Goal: Task Accomplishment & Management: Manage account settings

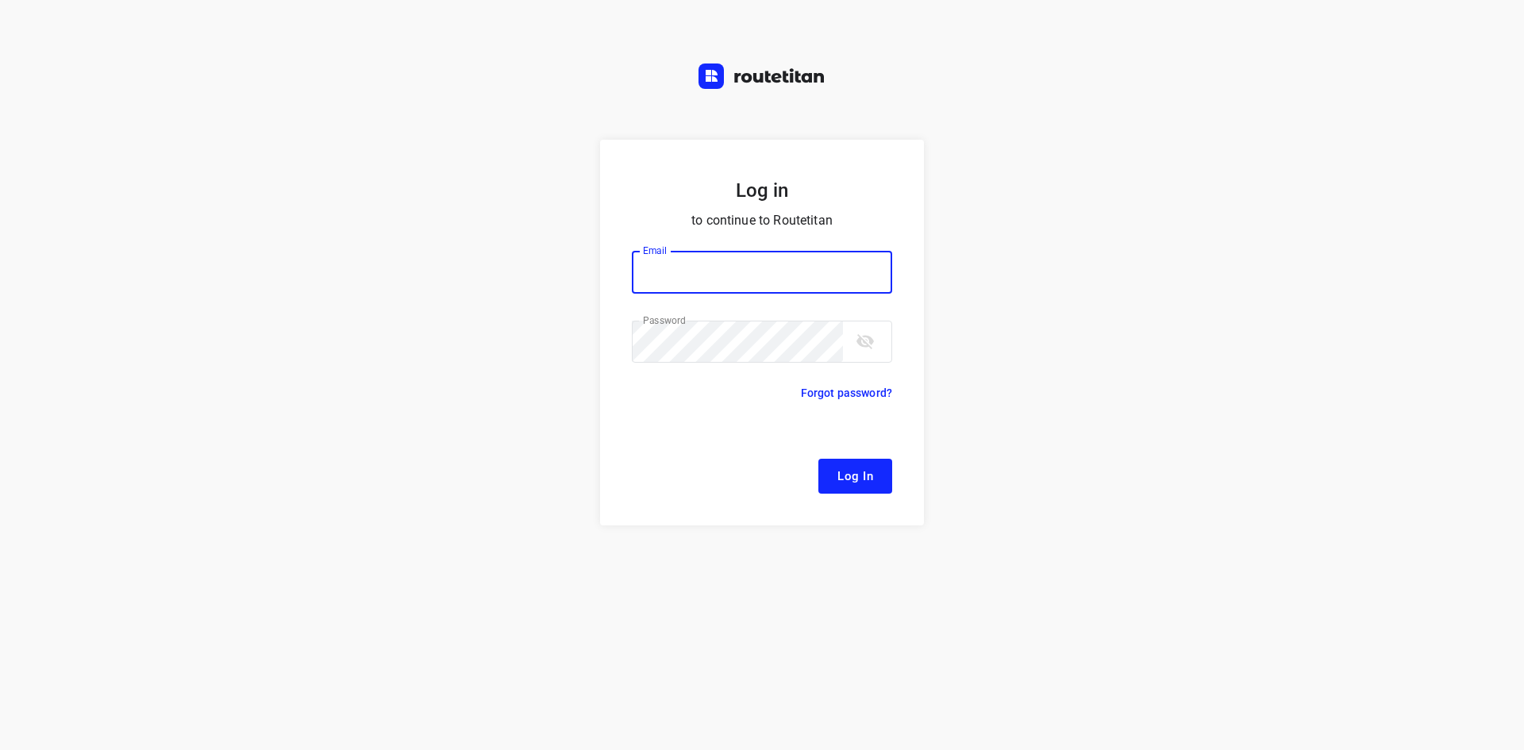
type input "[EMAIL_ADDRESS][DOMAIN_NAME]"
click at [868, 457] on form "Log in to continue to Routetitan Email [EMAIL_ADDRESS][DOMAIN_NAME] Email ​ Pas…" at bounding box center [762, 333] width 324 height 386
click at [865, 477] on span "Log In" at bounding box center [855, 476] width 36 height 21
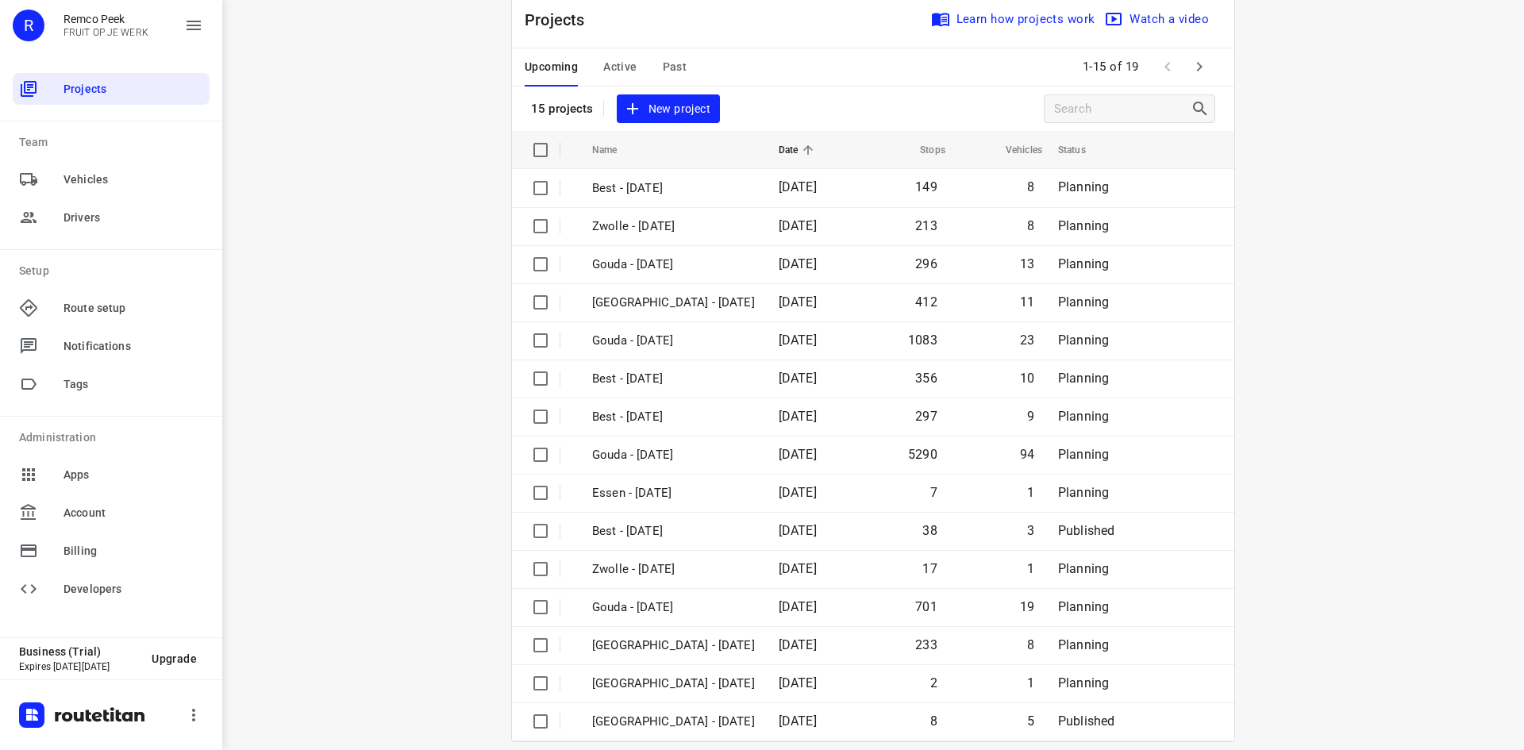
scroll to position [52, 0]
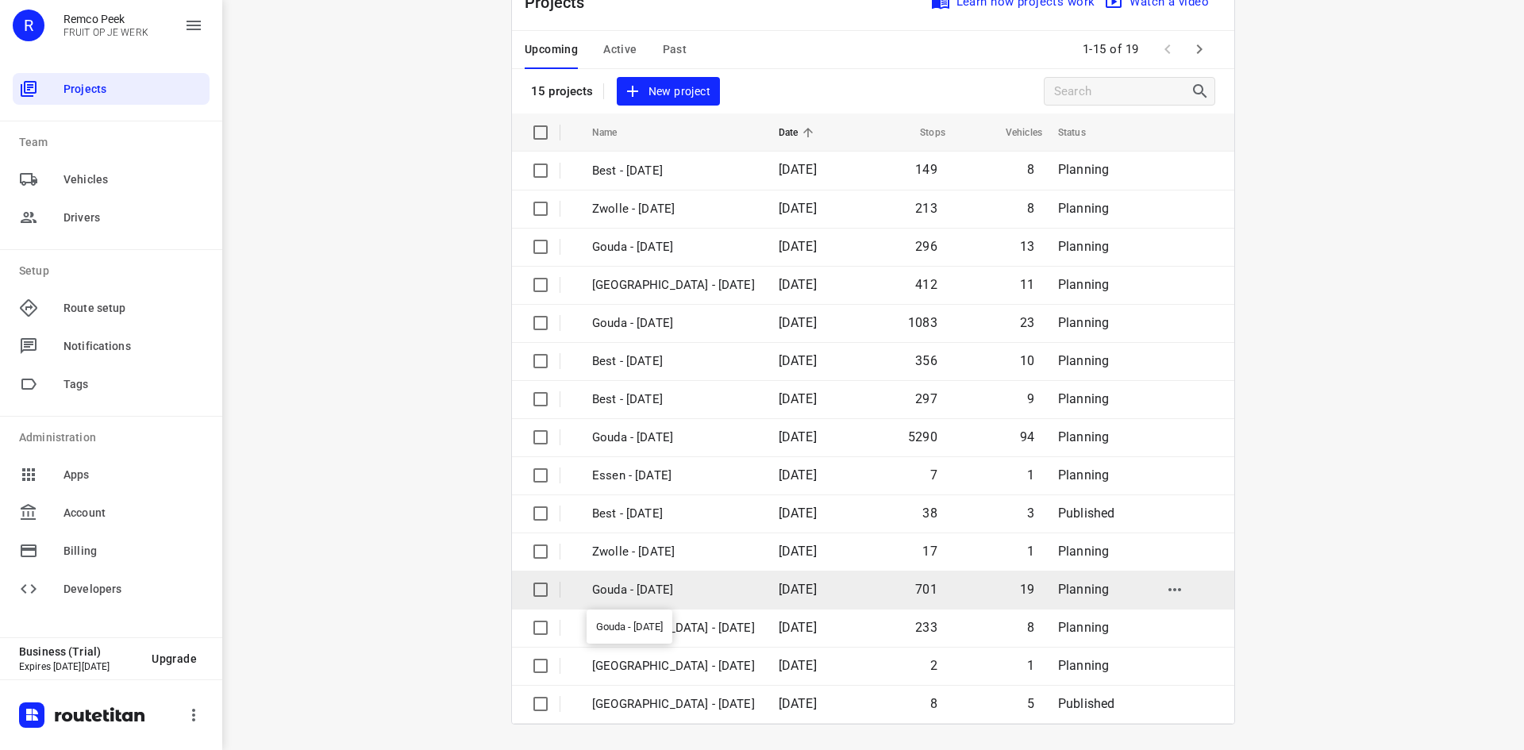
click at [664, 589] on p "Gouda - [DATE]" at bounding box center [673, 590] width 163 height 18
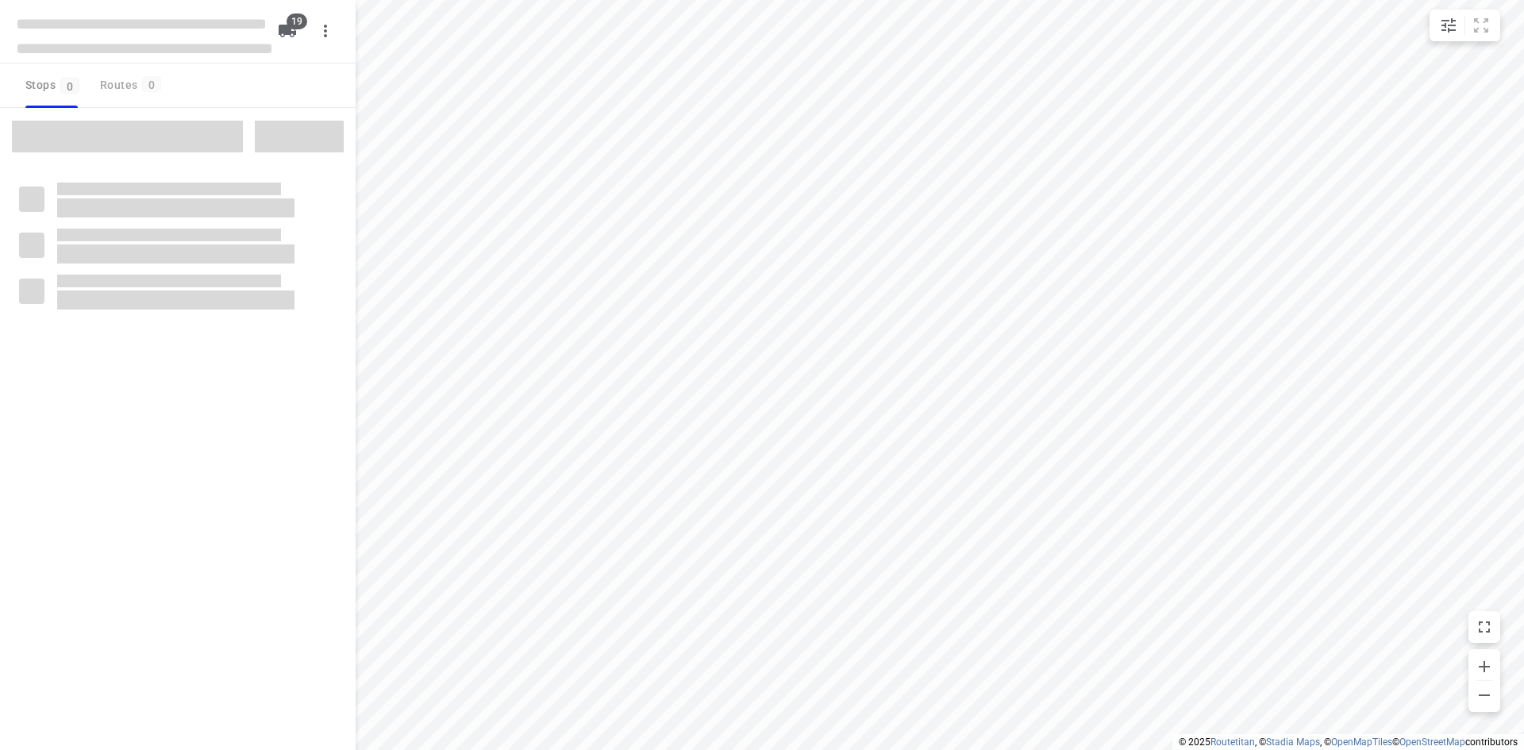
checkbox input "true"
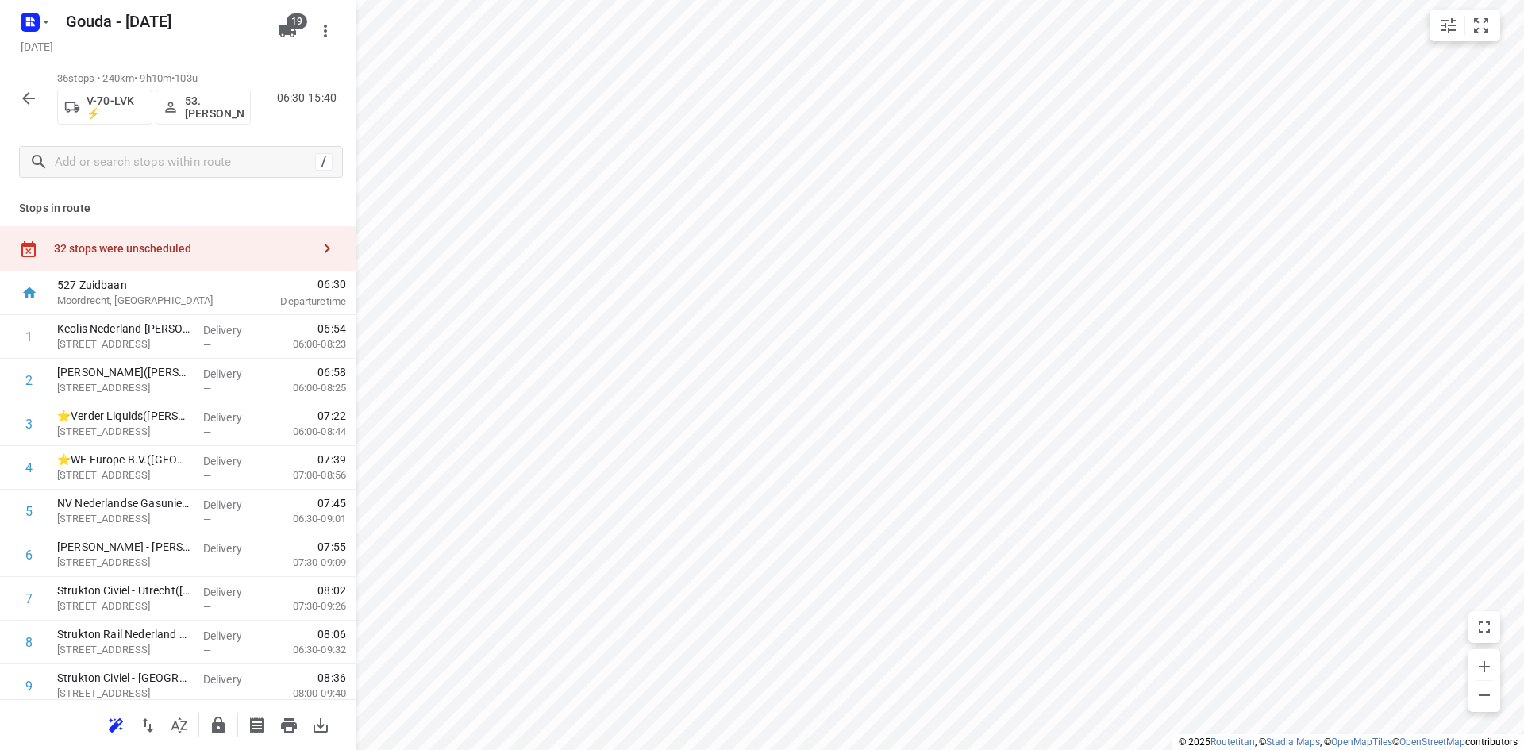
click at [34, 102] on icon "button" at bounding box center [28, 98] width 19 height 19
click at [12, 90] on div "35 stops • 713km • 15h10m • 61u V-10-DFK 20.[PERSON_NAME] 06:30-21:39" at bounding box center [178, 99] width 356 height 70
click at [33, 102] on icon "button" at bounding box center [28, 98] width 19 height 19
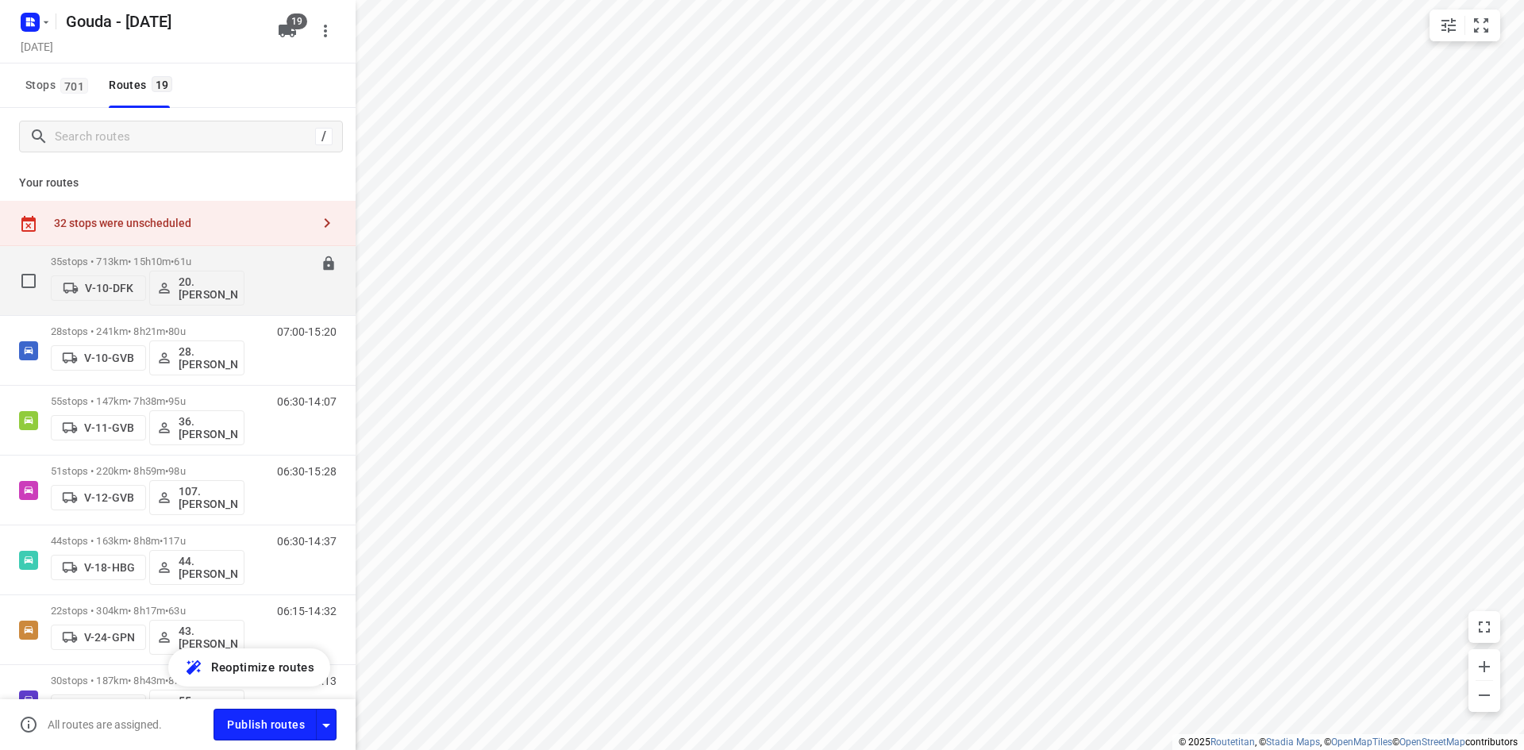
click at [323, 266] on icon at bounding box center [328, 263] width 10 height 14
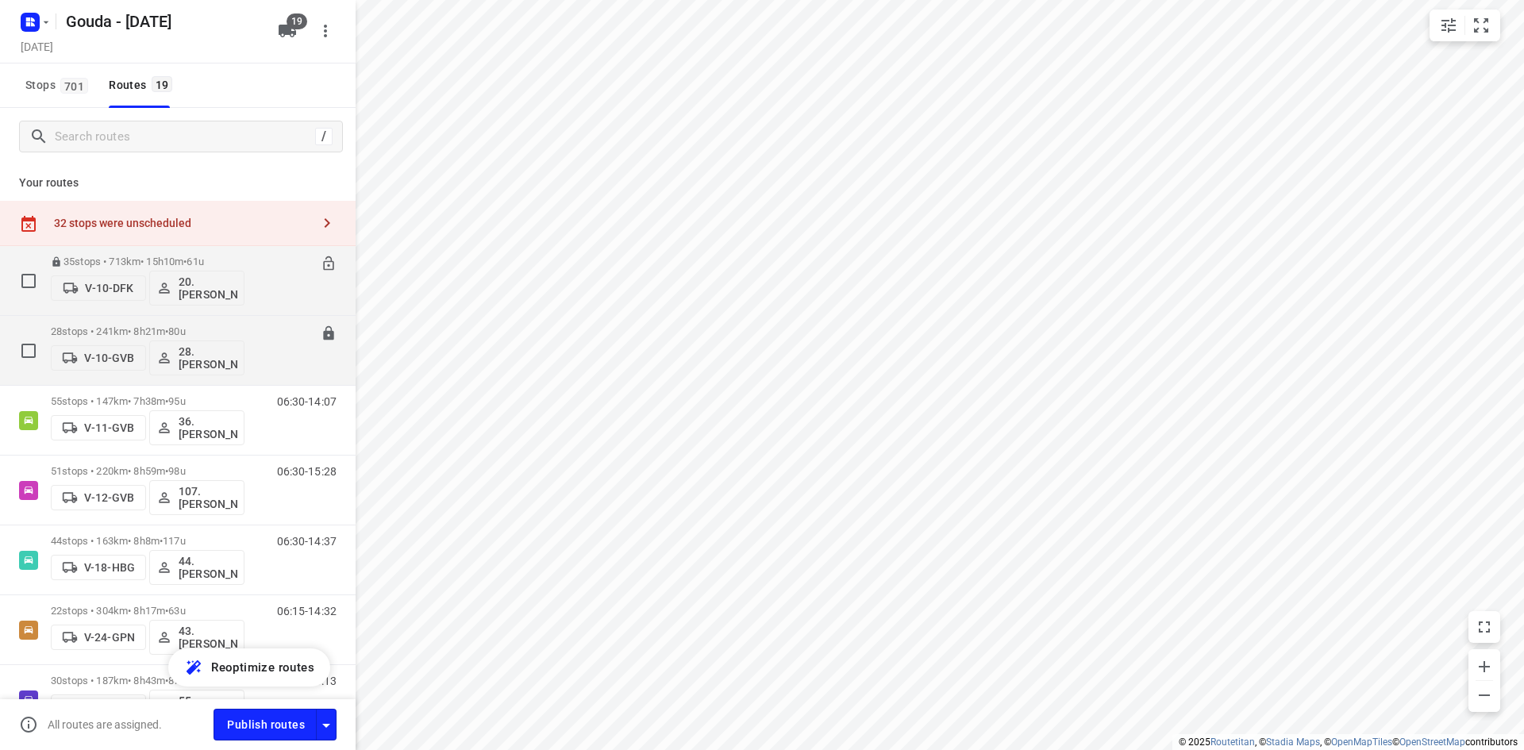
click at [323, 339] on icon at bounding box center [328, 333] width 10 height 14
click at [323, 336] on icon at bounding box center [328, 333] width 10 height 14
click at [321, 258] on icon at bounding box center [329, 264] width 16 height 16
click at [160, 256] on p "35 stops • 713km • 15h10m • 61u" at bounding box center [148, 262] width 194 height 12
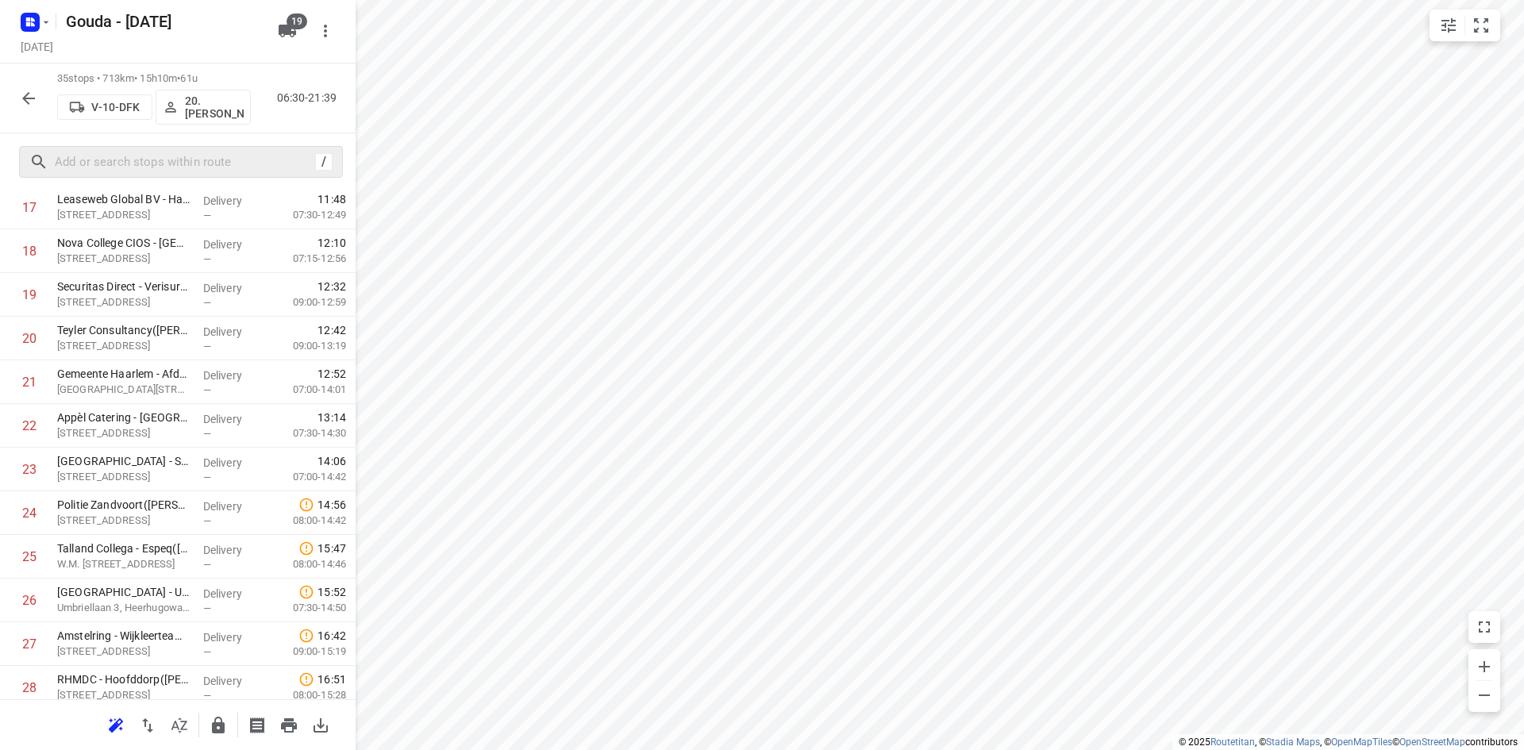
scroll to position [791, 0]
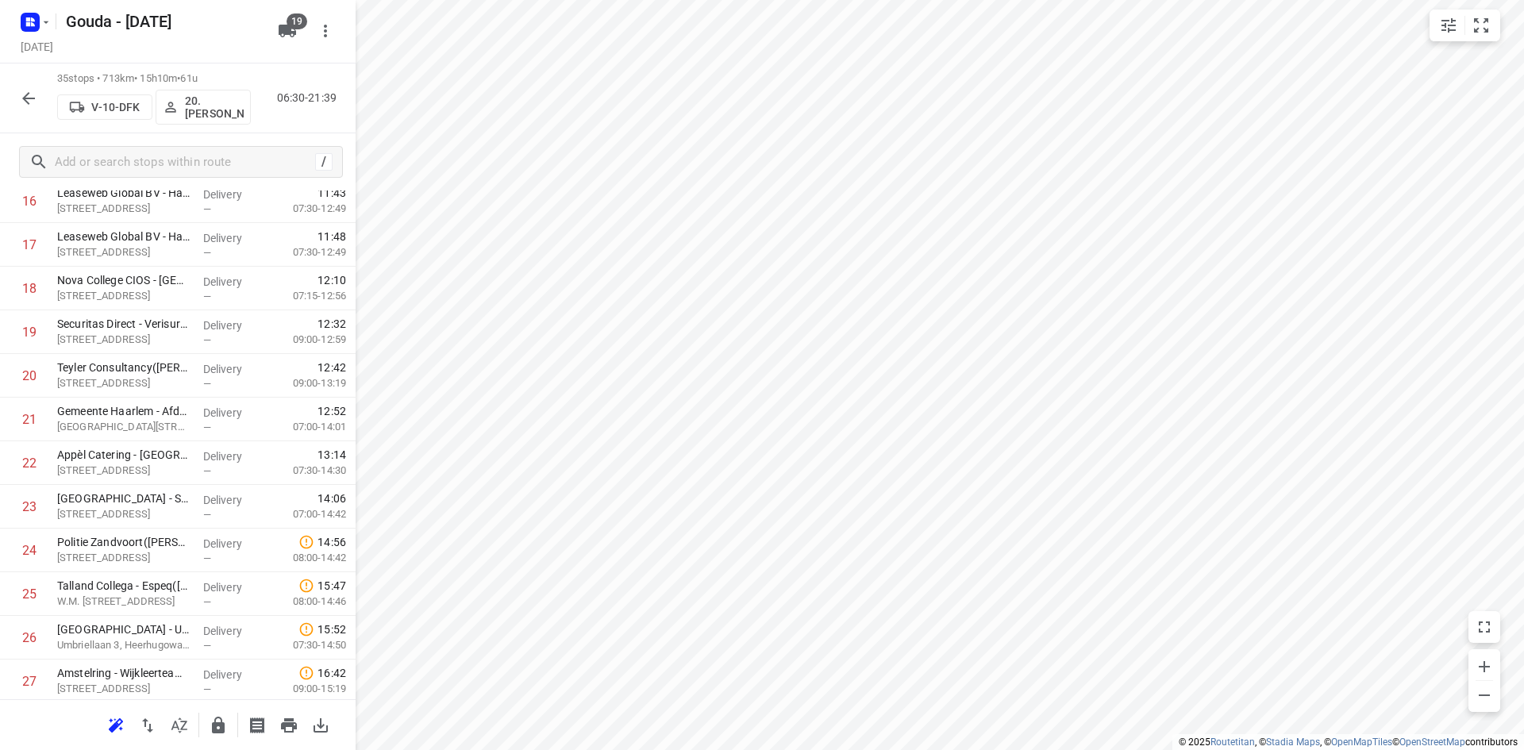
click at [36, 96] on icon "button" at bounding box center [28, 98] width 19 height 19
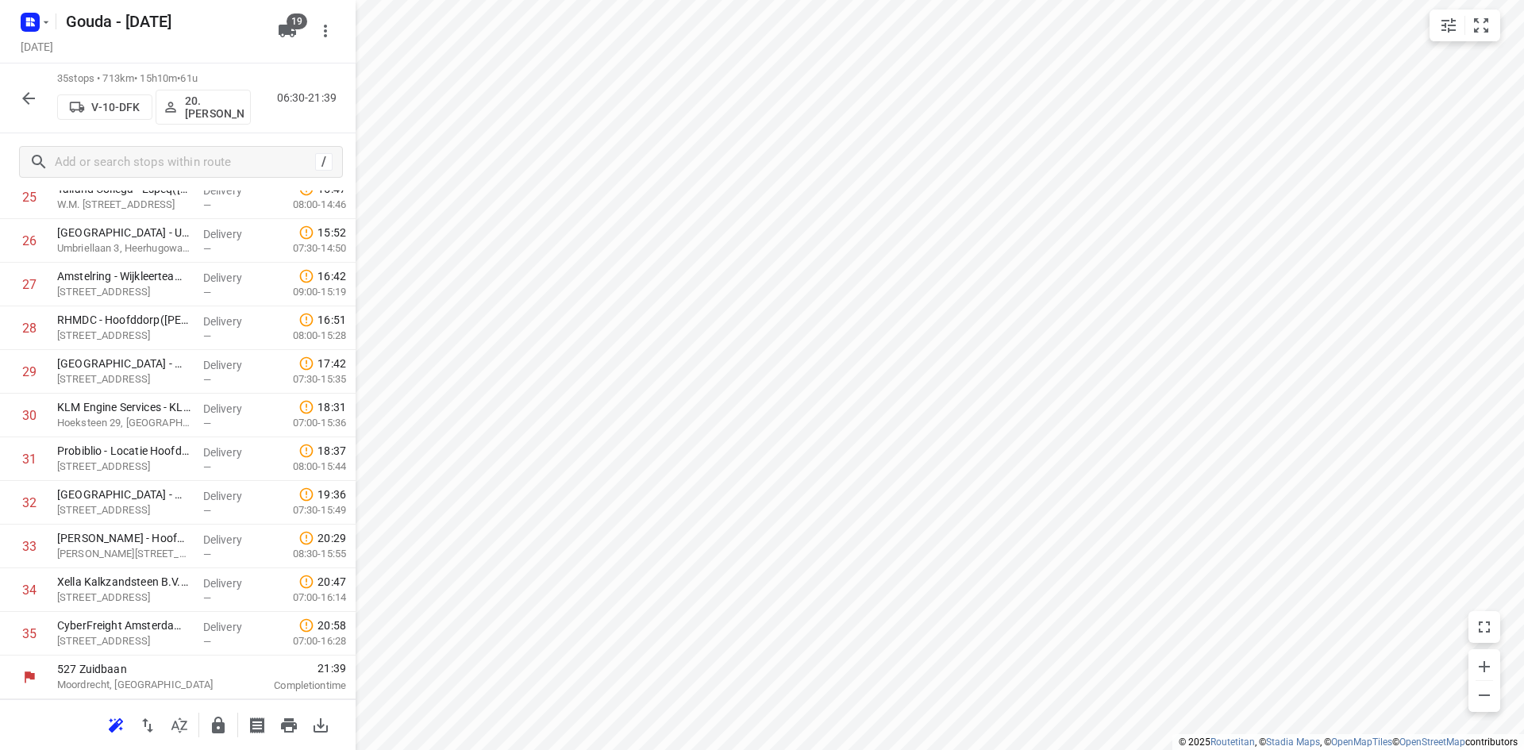
click at [25, 102] on icon "button" at bounding box center [28, 98] width 19 height 19
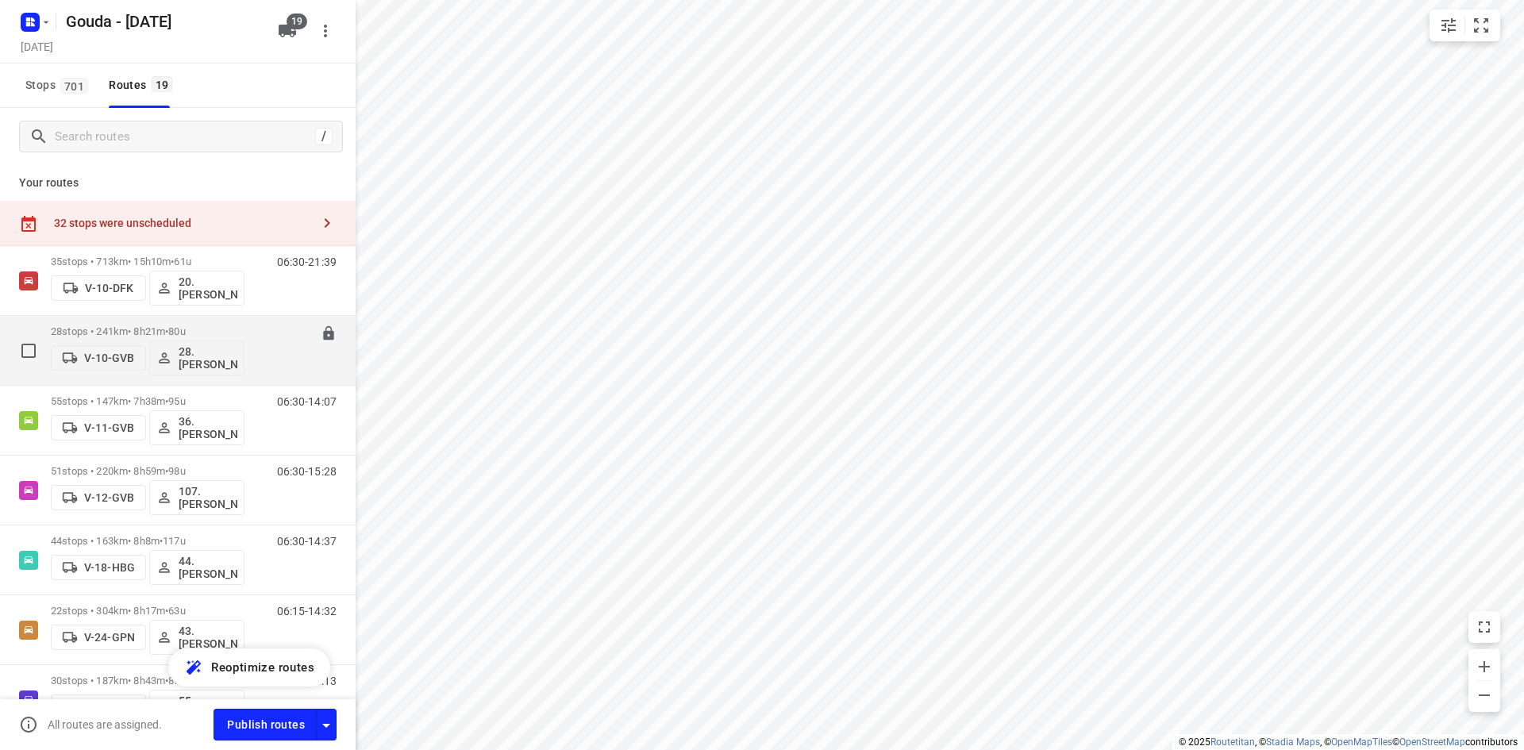
click at [150, 329] on p "28 stops • 241km • 8h21m • 80u" at bounding box center [148, 331] width 194 height 12
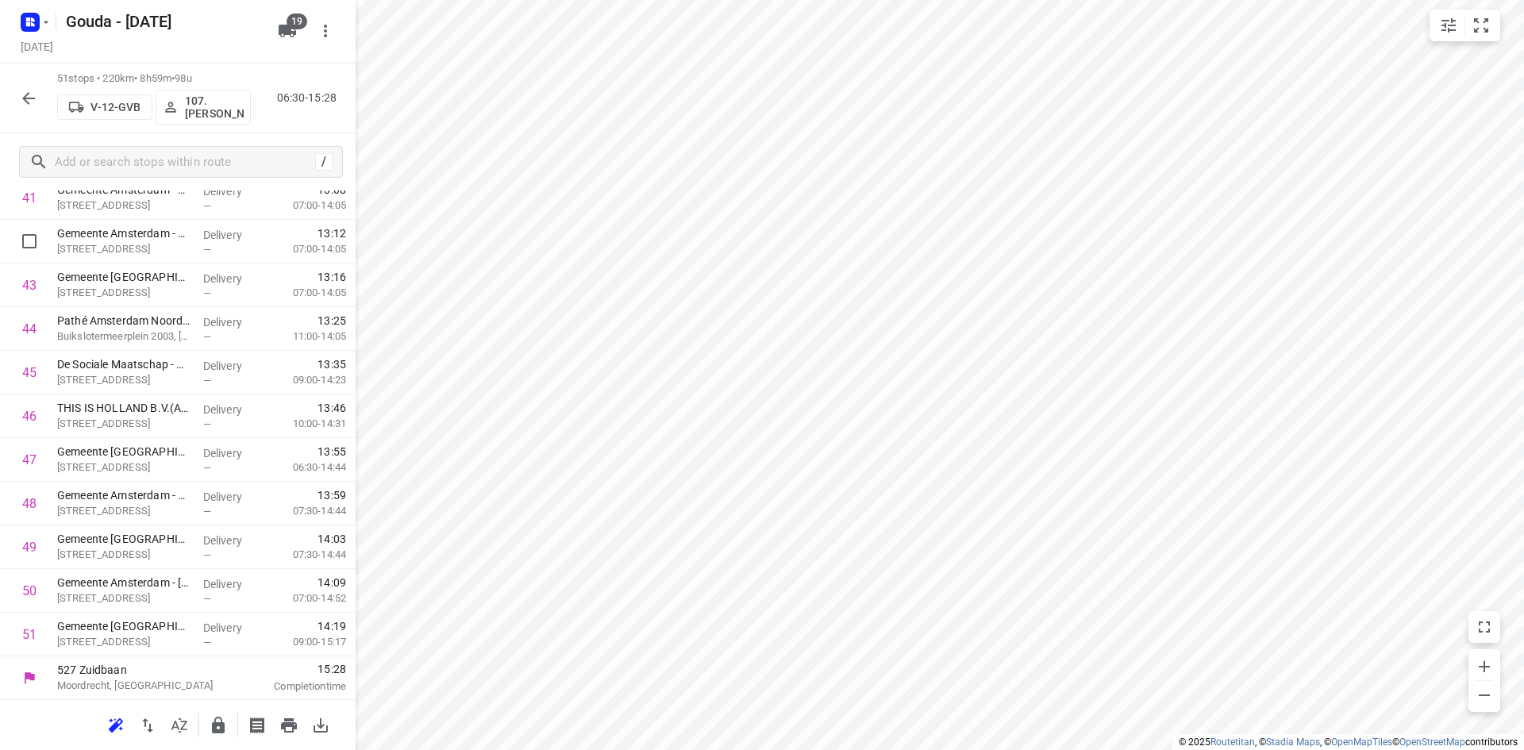
scroll to position [1886, 0]
click at [37, 94] on icon "button" at bounding box center [28, 98] width 19 height 19
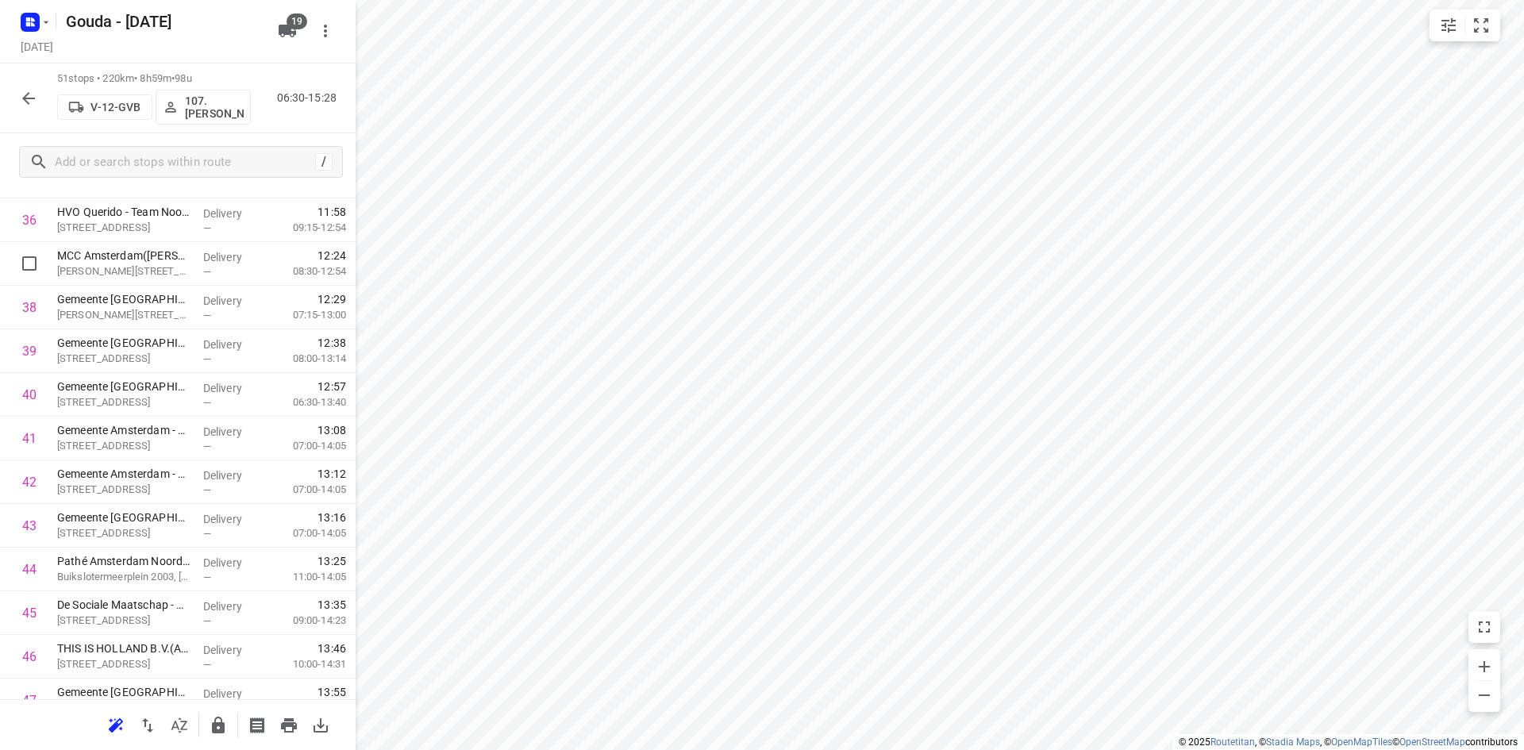
scroll to position [1667, 0]
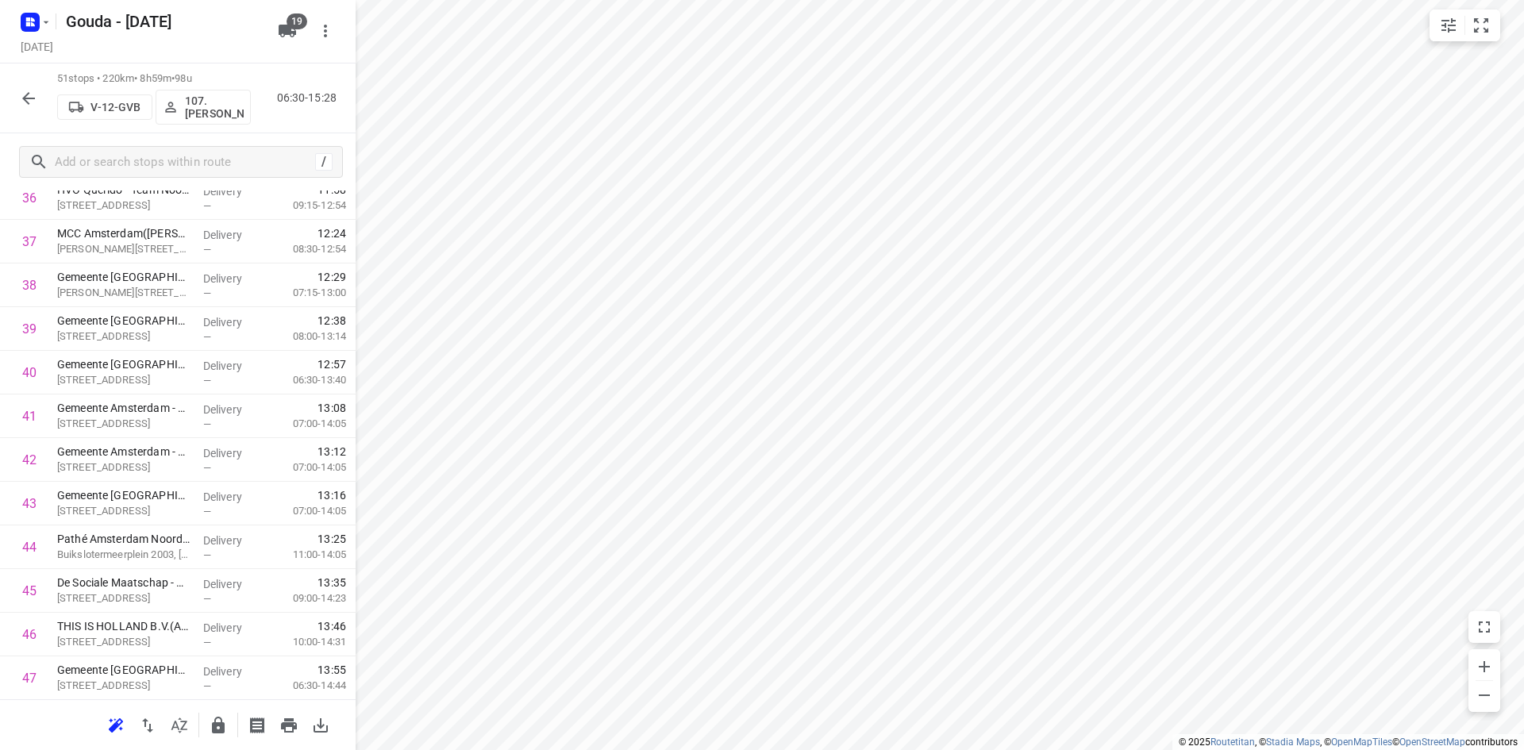
click at [37, 108] on button "button" at bounding box center [29, 99] width 32 height 32
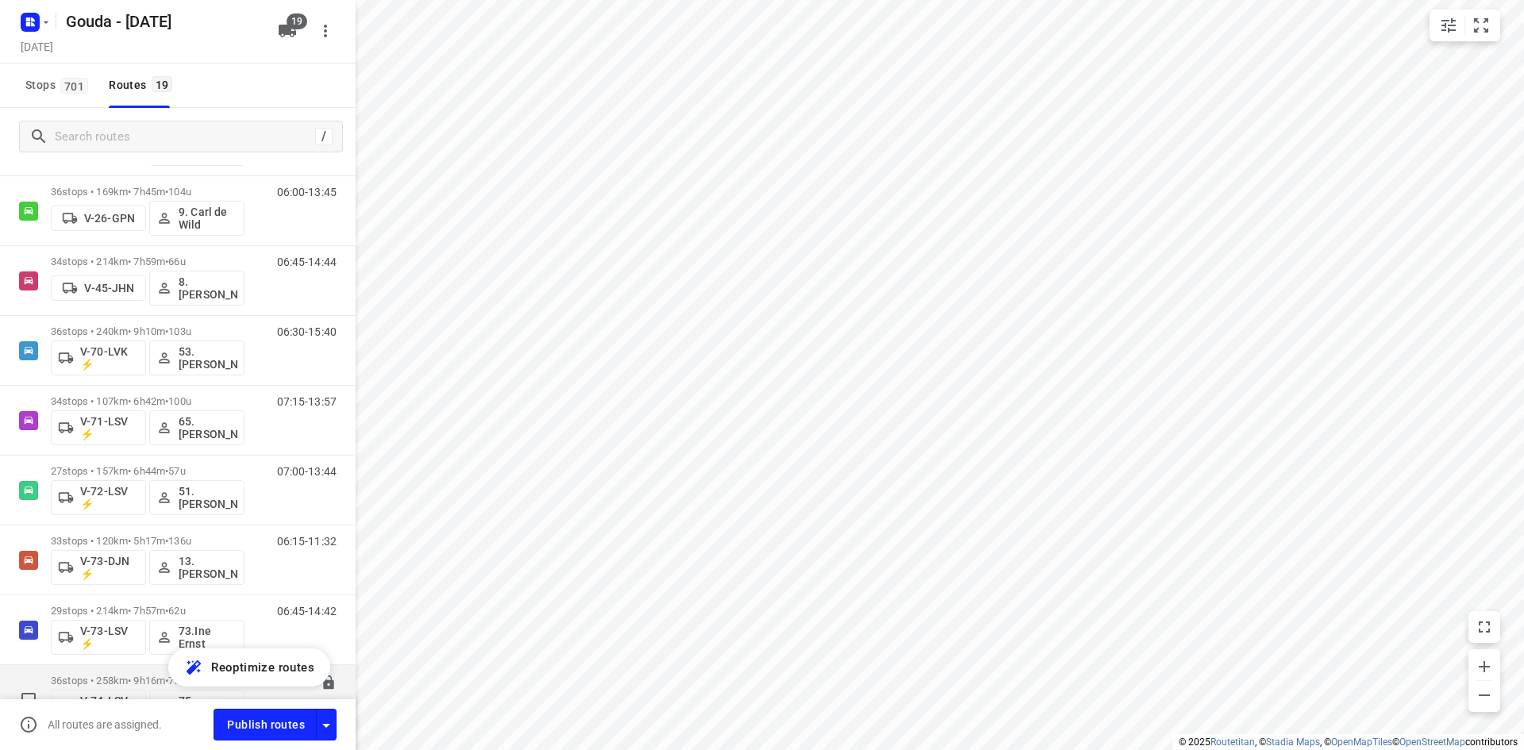
scroll to position [937, 0]
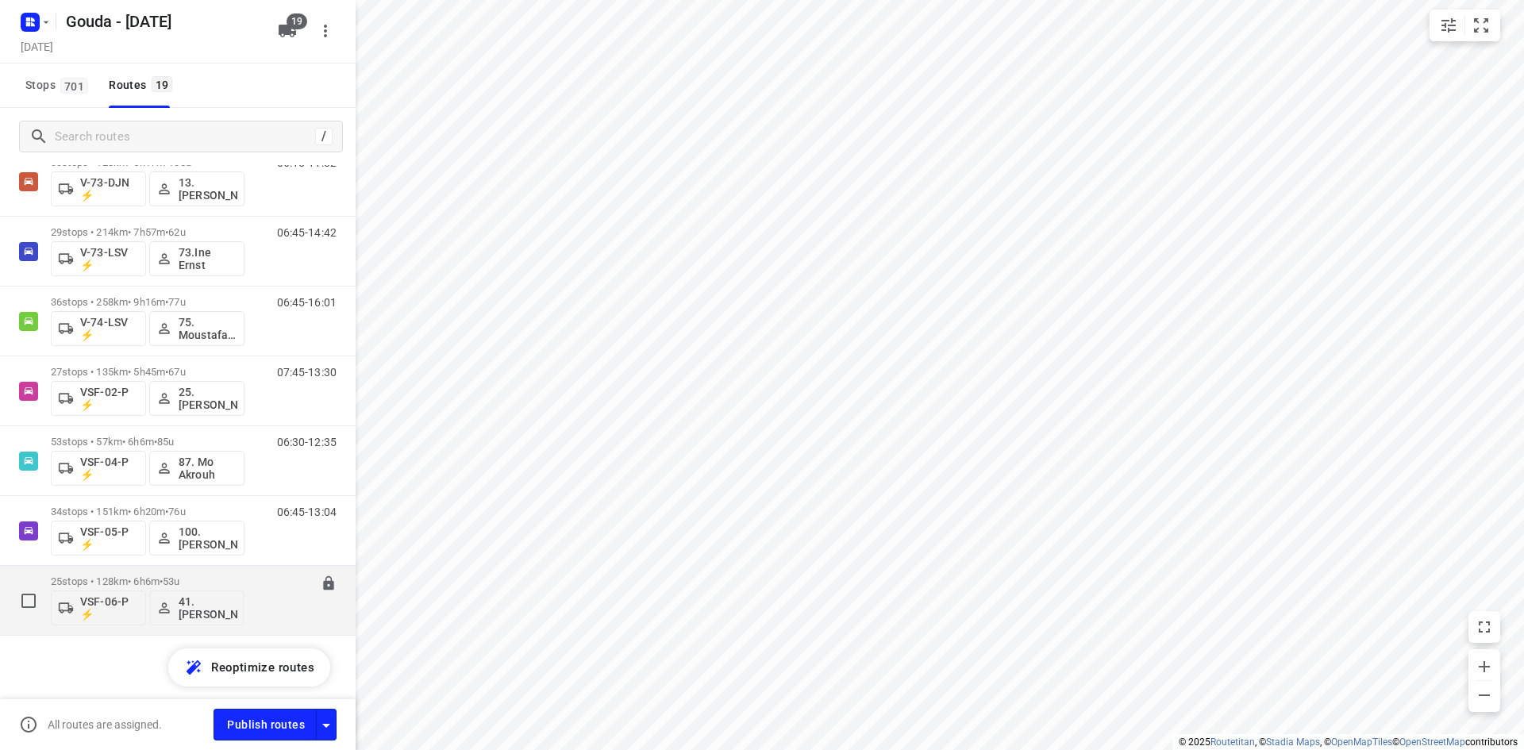
click at [212, 583] on p "25 stops • 128km • 6h6m • 53u" at bounding box center [148, 581] width 194 height 12
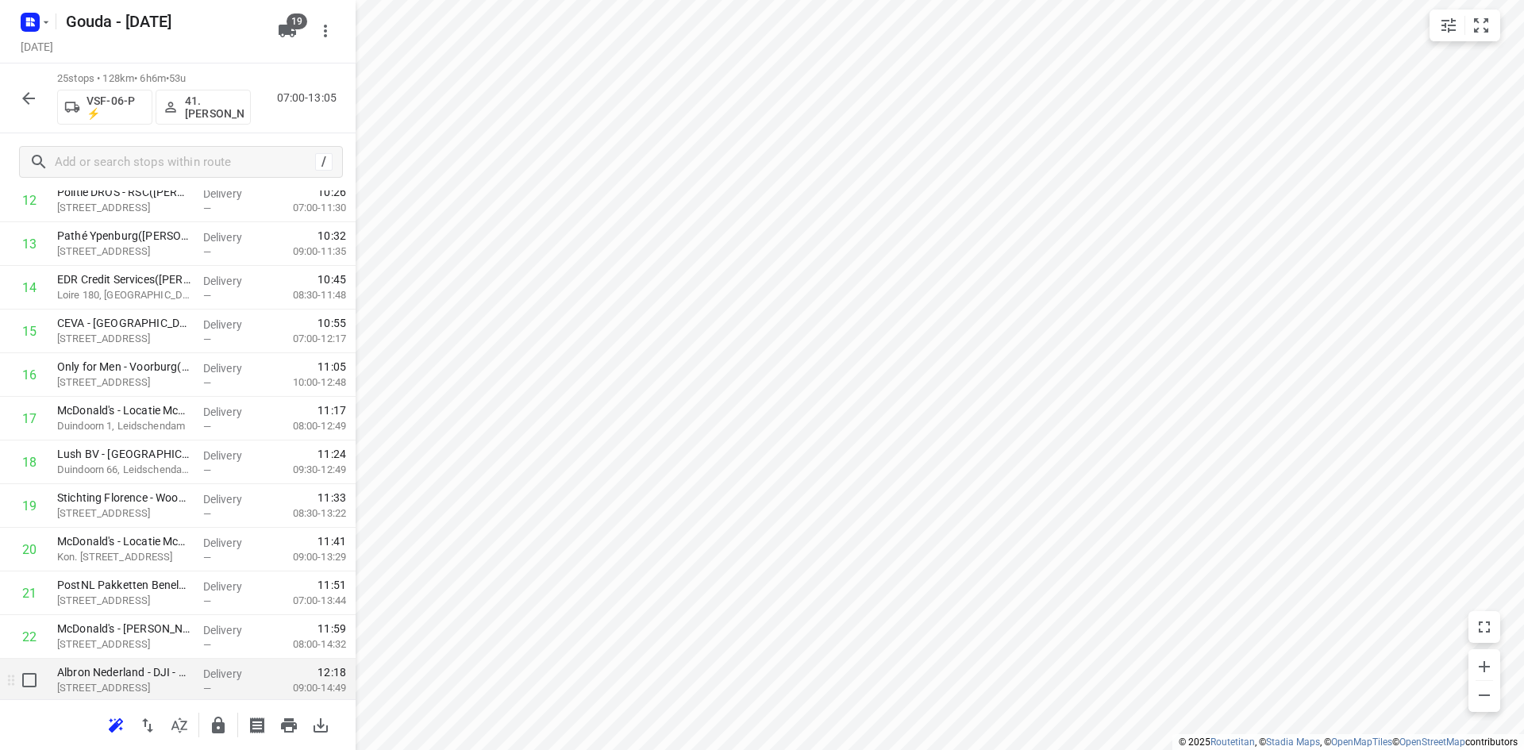
scroll to position [635, 0]
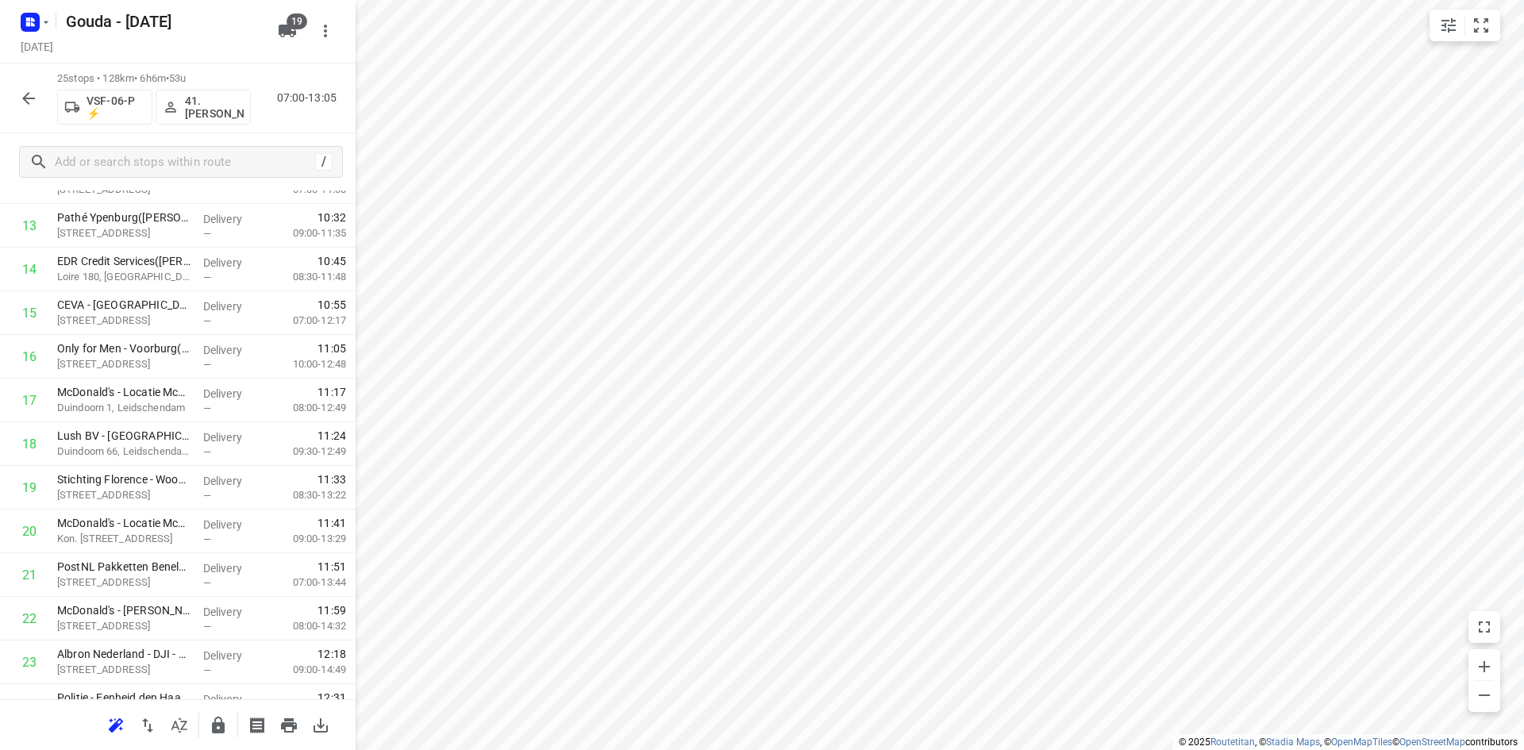
click at [25, 95] on icon "button" at bounding box center [28, 98] width 13 height 13
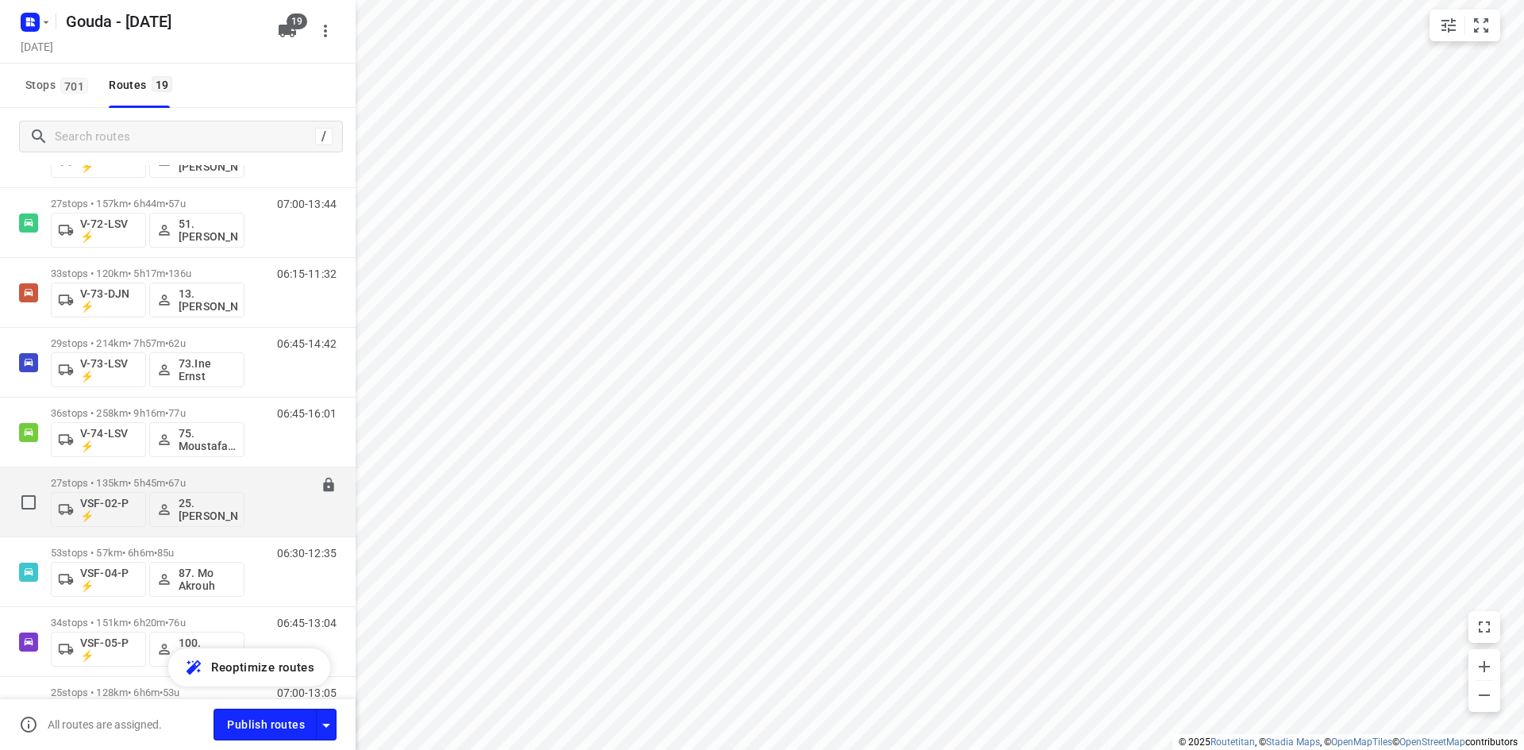
scroll to position [937, 0]
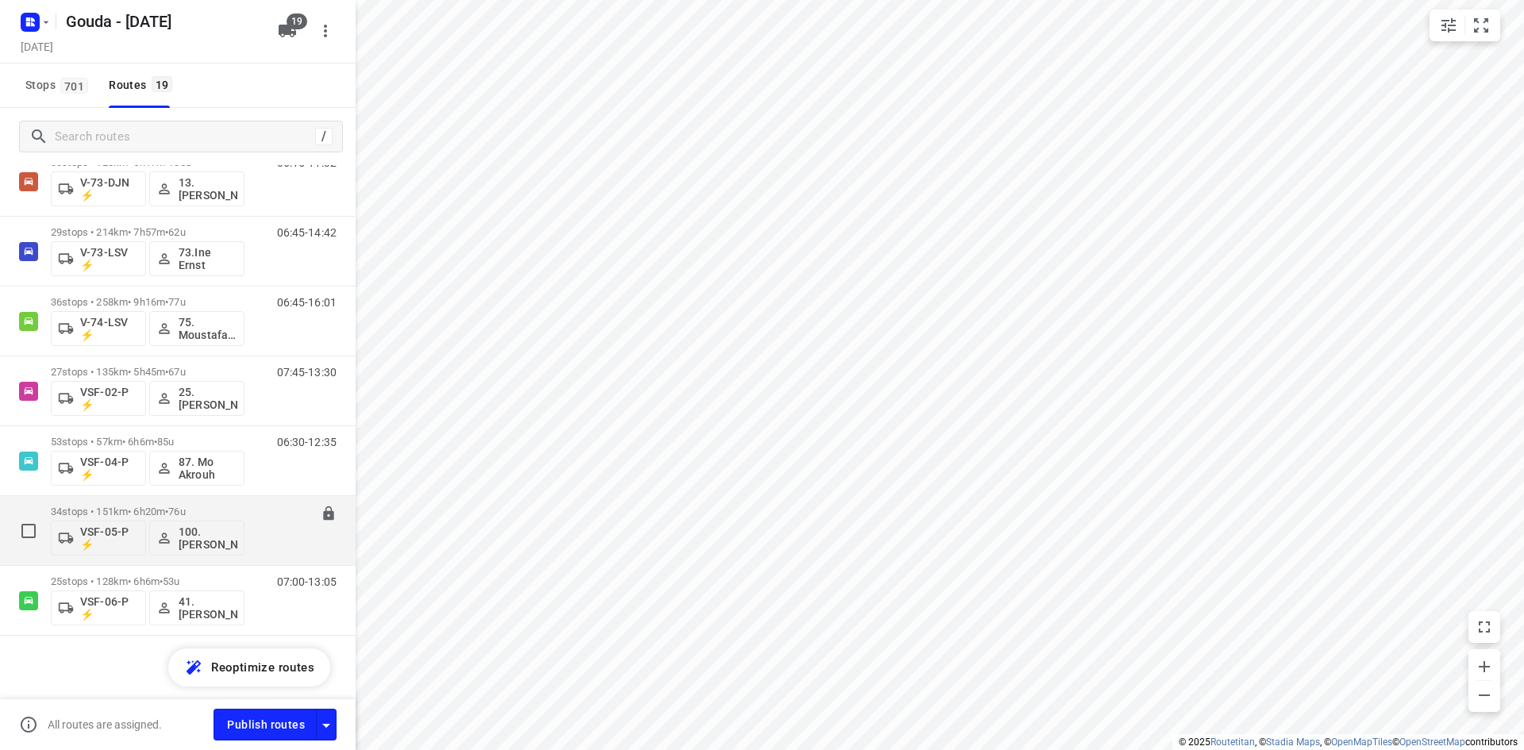
click at [241, 510] on p "34 stops • 151km • 6h20m • 76u" at bounding box center [148, 512] width 194 height 12
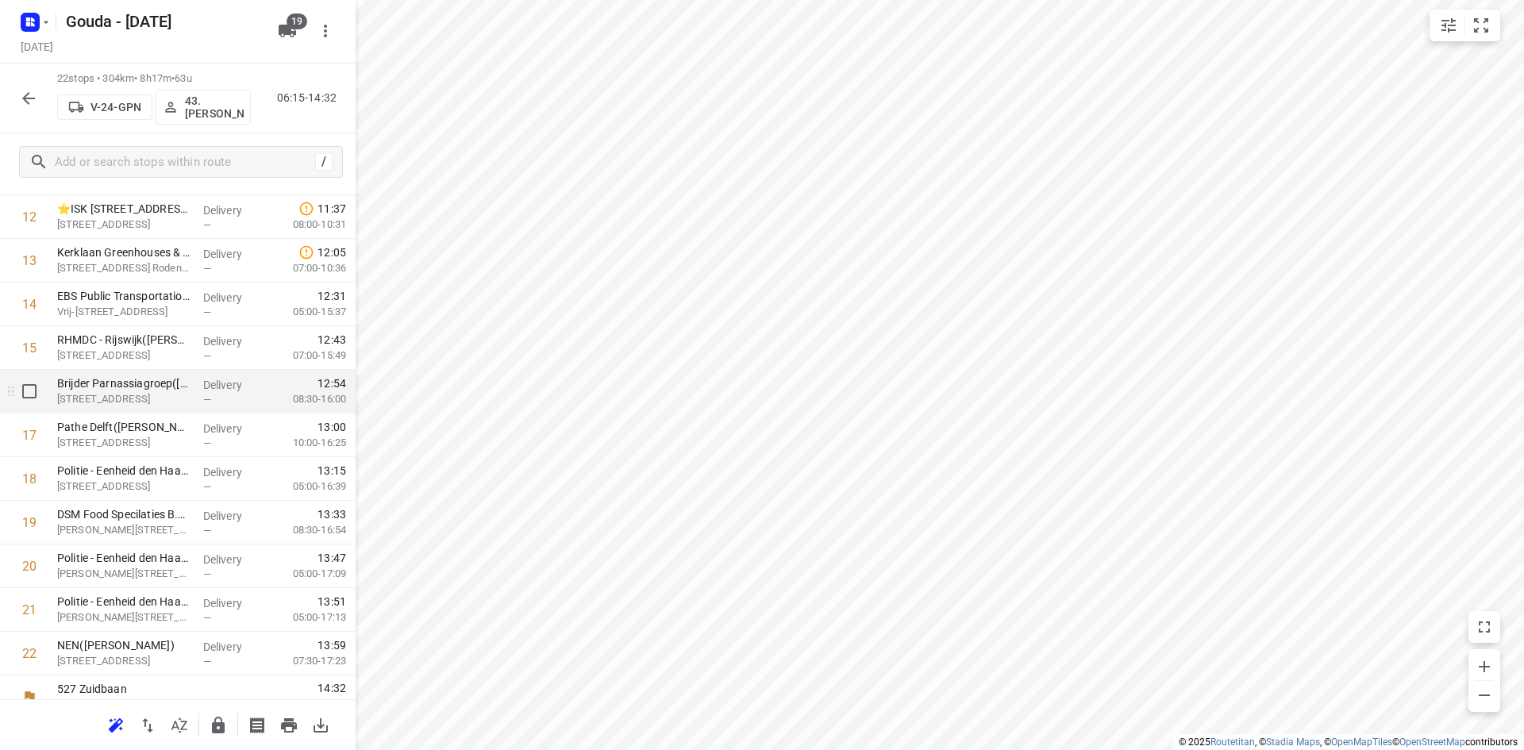
scroll to position [620, 0]
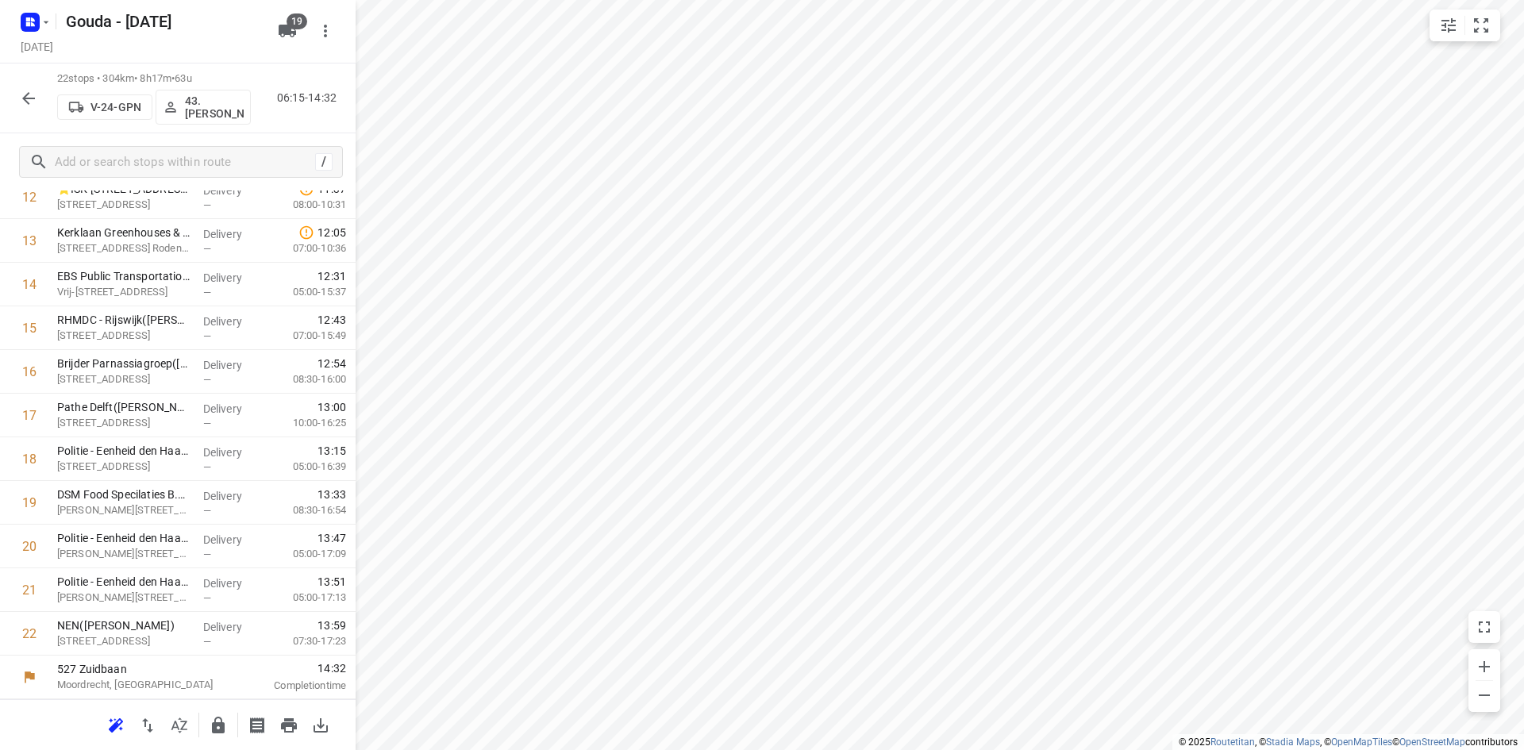
click at [24, 95] on icon "button" at bounding box center [28, 98] width 19 height 19
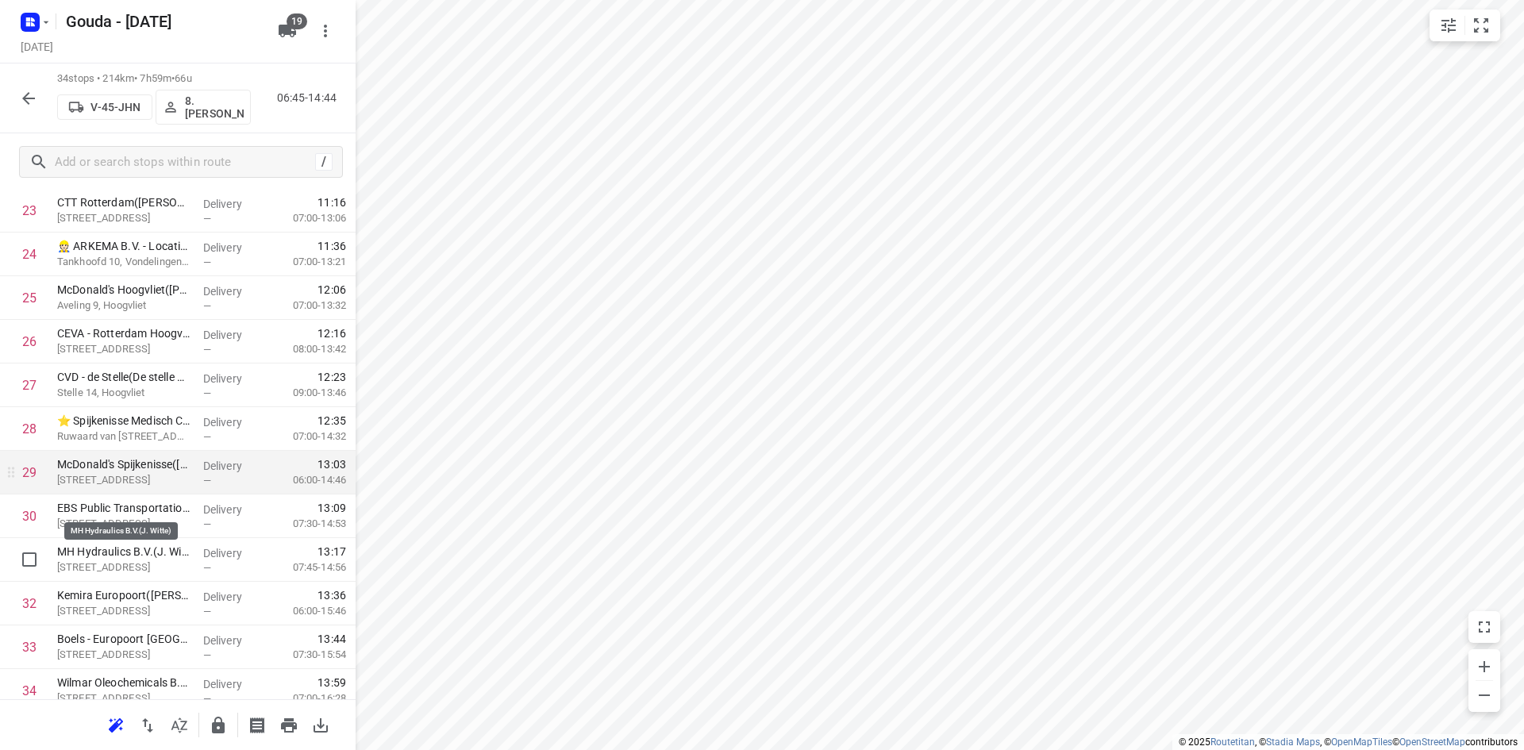
scroll to position [1144, 0]
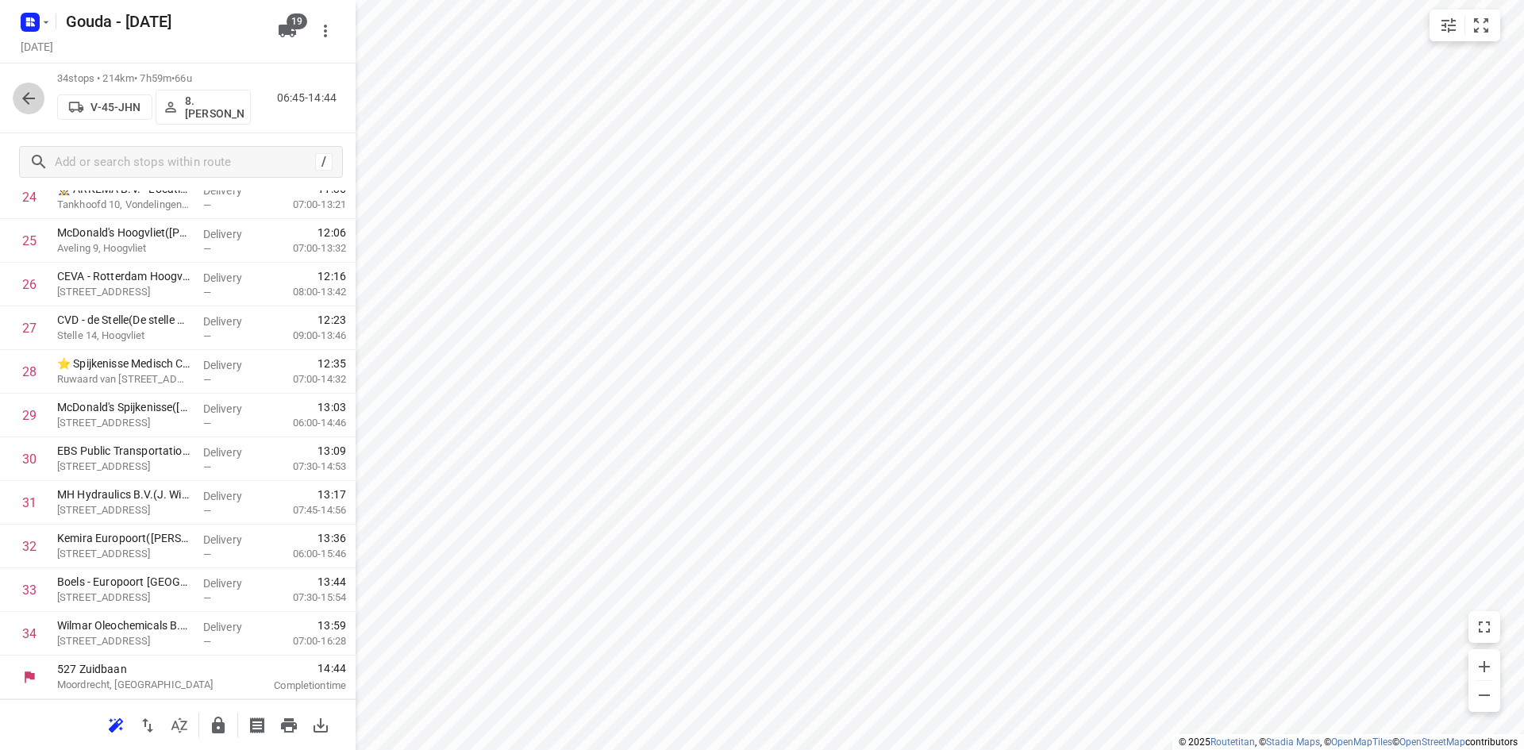
click at [29, 94] on icon "button" at bounding box center [28, 98] width 19 height 19
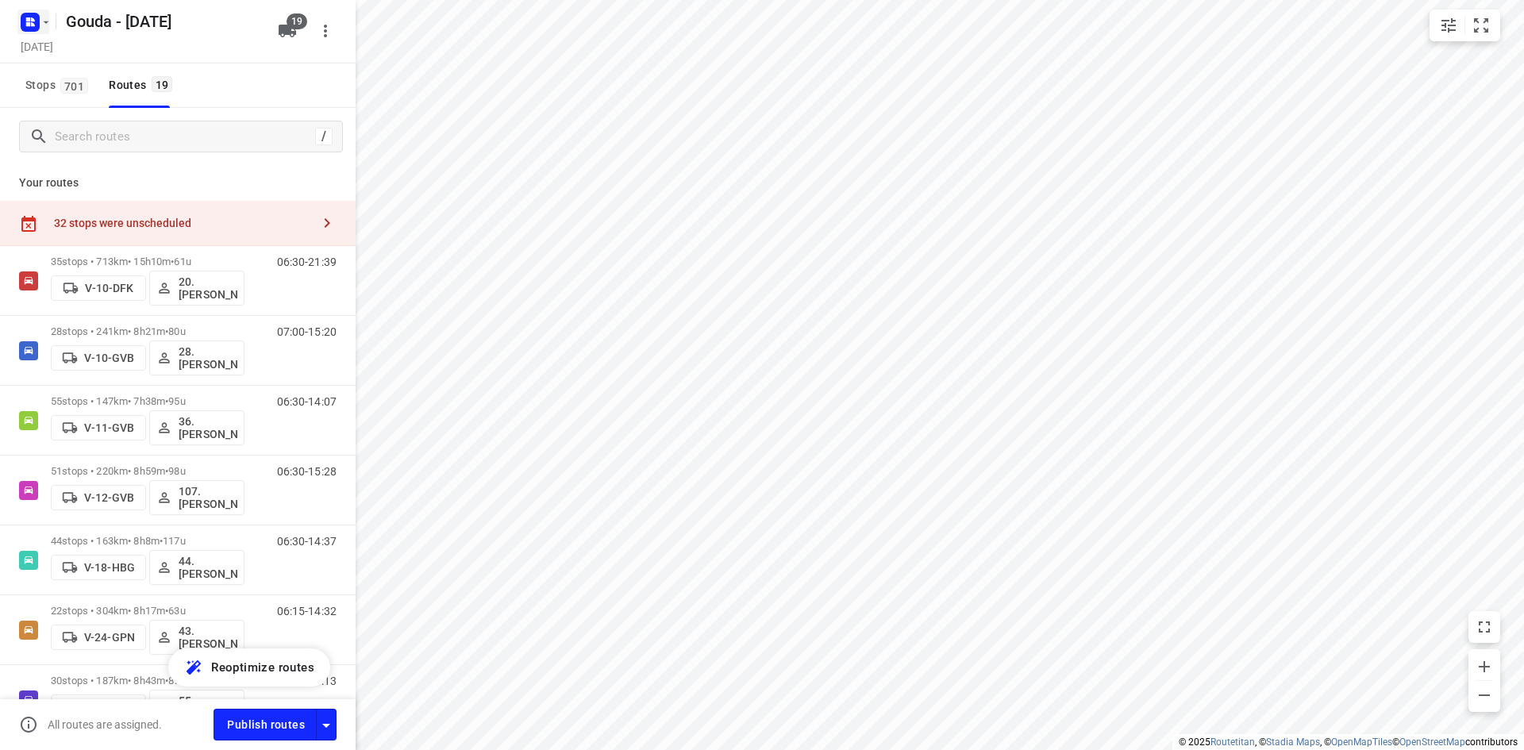
click at [43, 14] on button "button" at bounding box center [33, 22] width 32 height 25
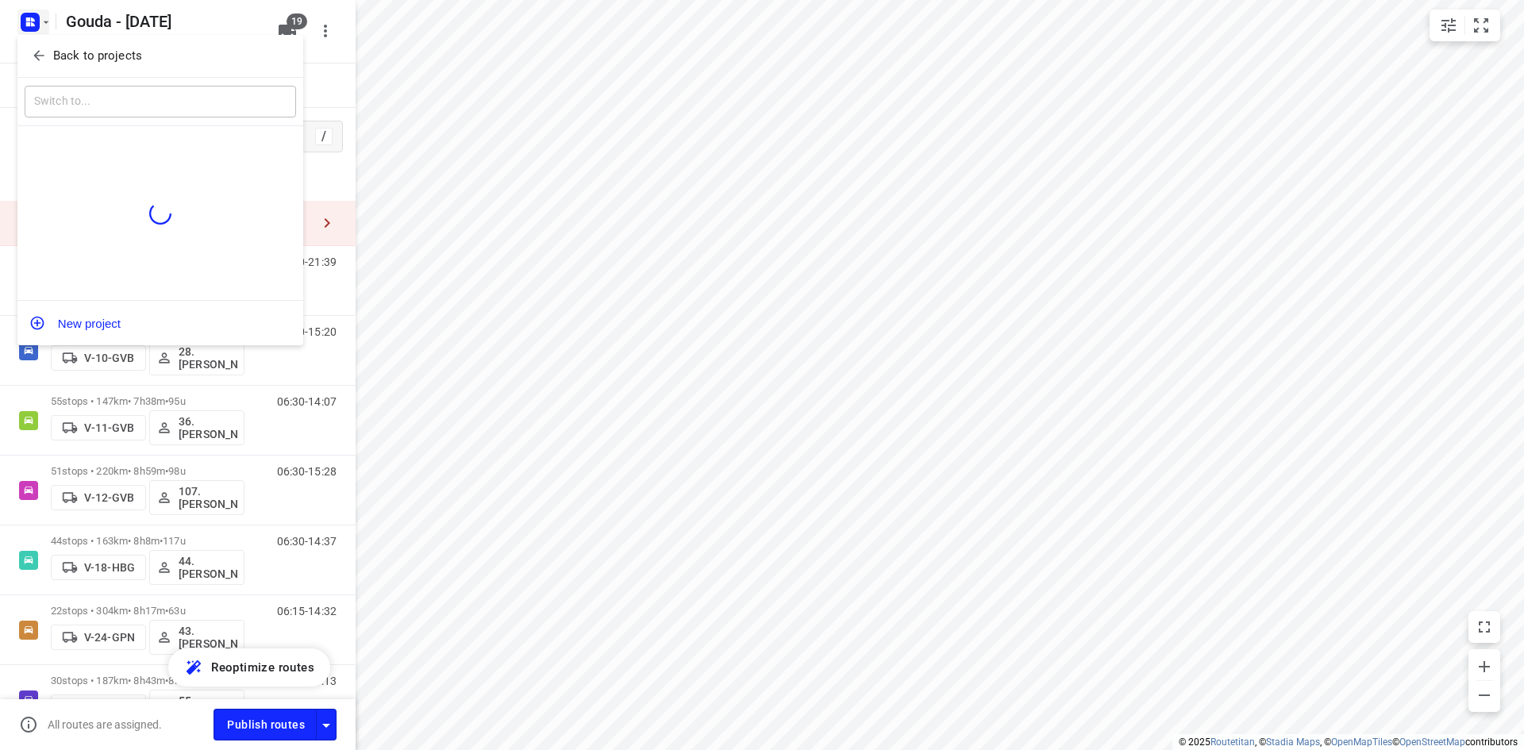
click at [74, 55] on p "Back to projects" at bounding box center [97, 56] width 89 height 18
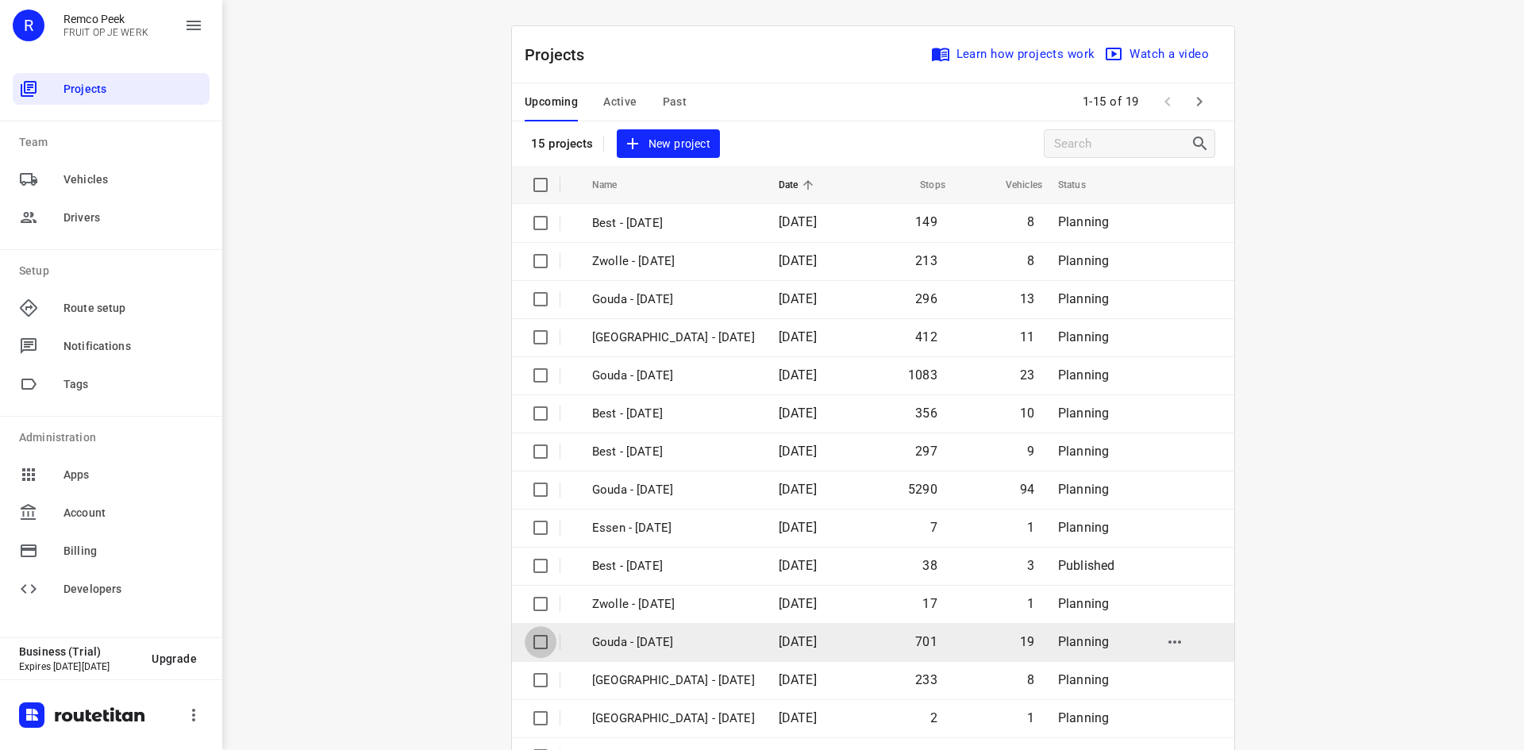
click at [544, 641] on input "checkbox" at bounding box center [541, 642] width 32 height 32
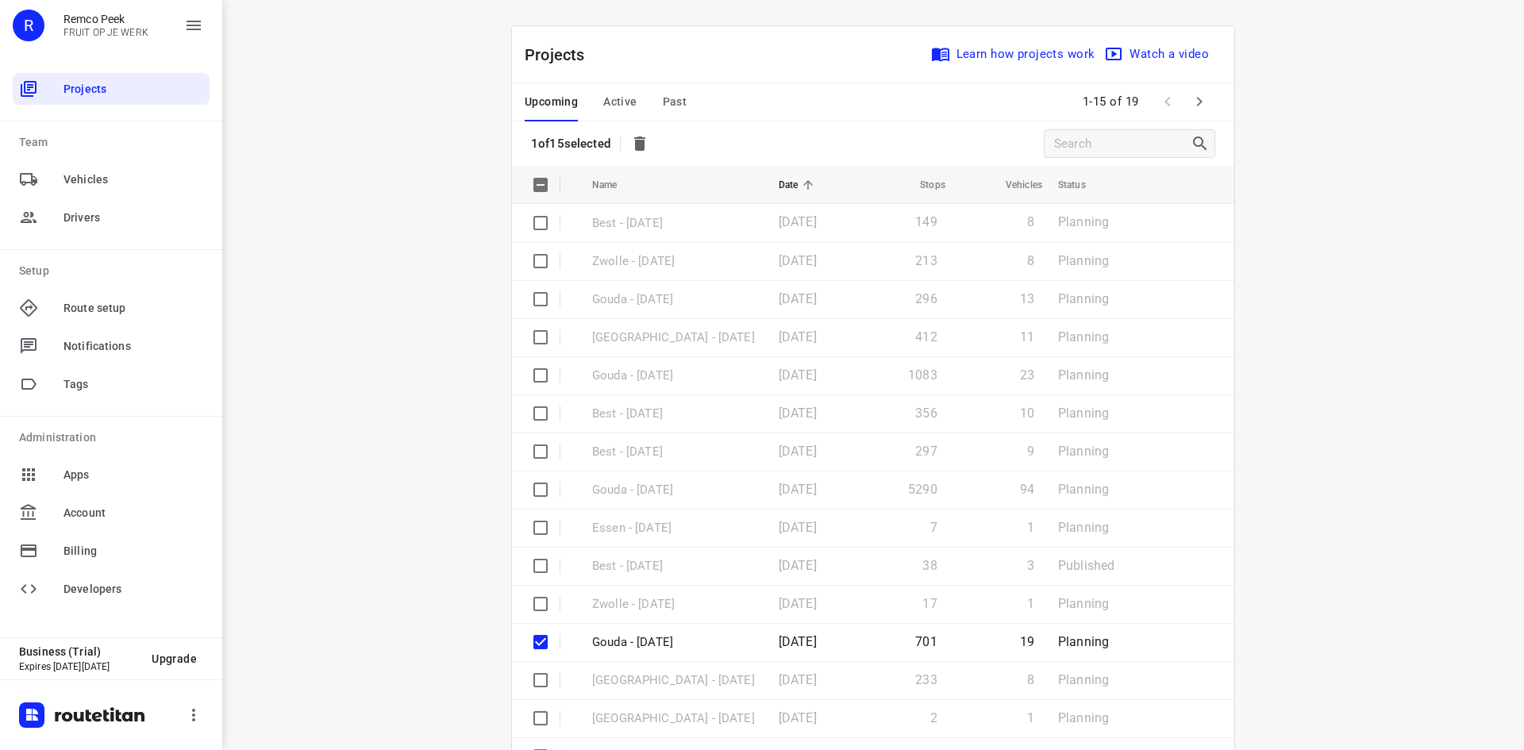
click at [641, 141] on icon "button" at bounding box center [639, 144] width 11 height 14
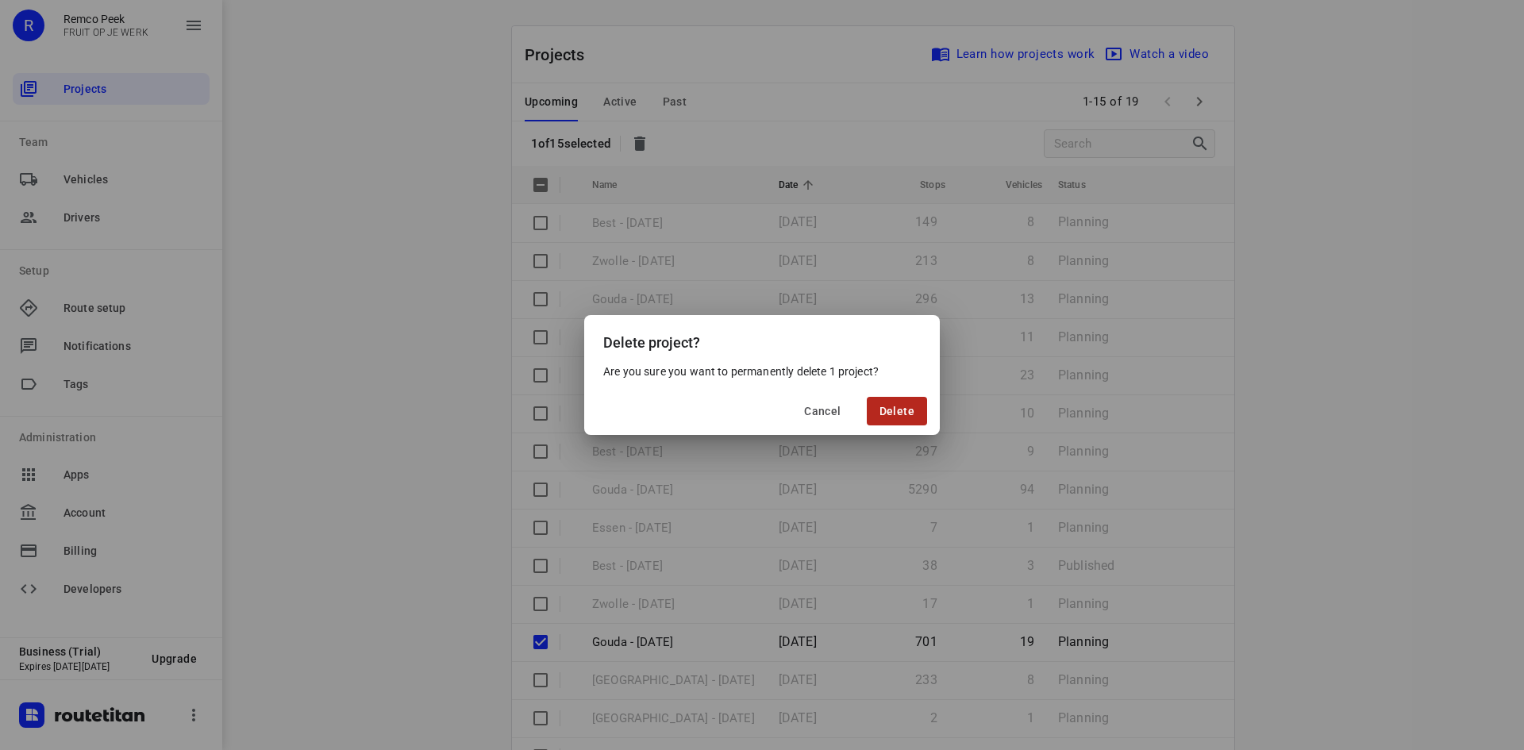
click at [879, 415] on button "Delete" at bounding box center [897, 411] width 60 height 29
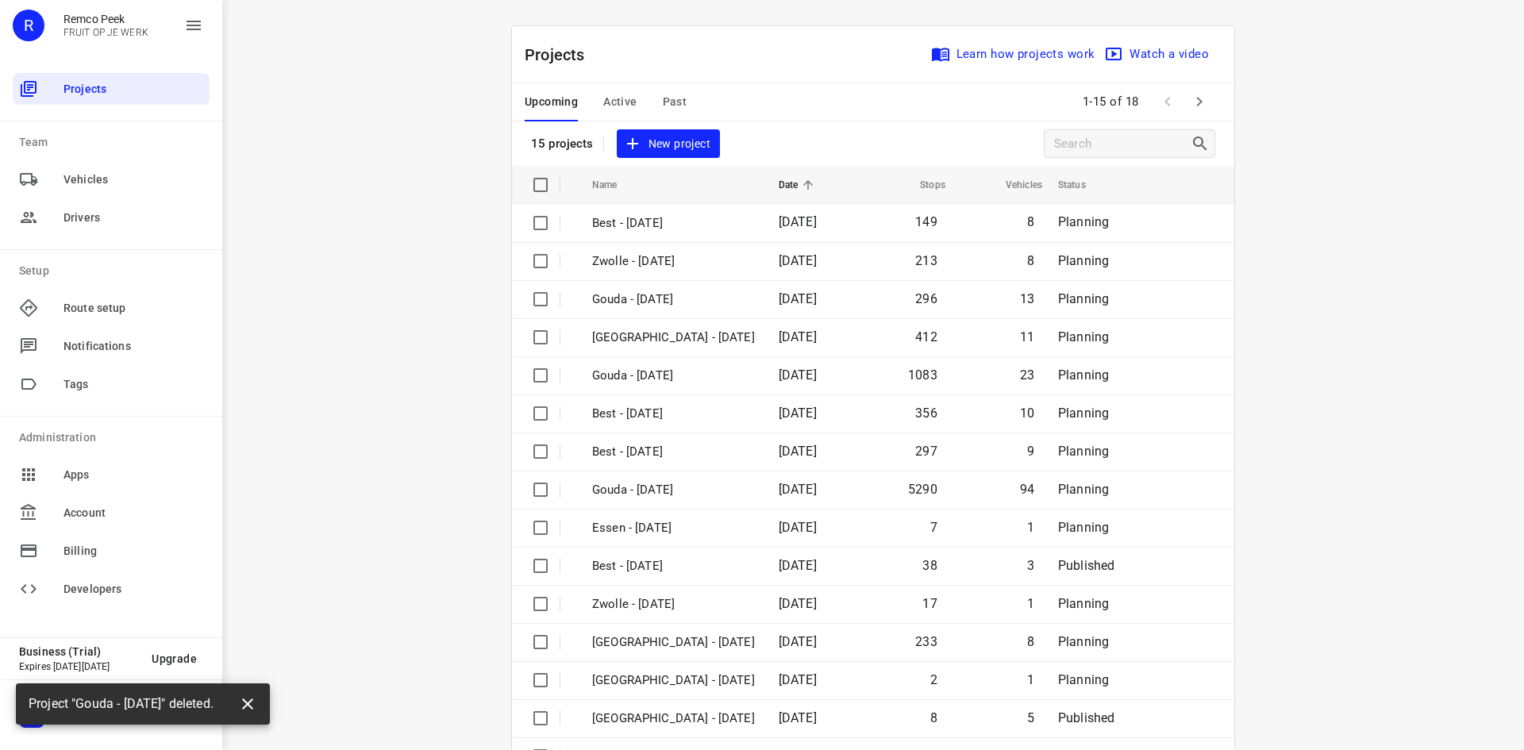
click at [253, 701] on icon "button" at bounding box center [247, 704] width 11 height 11
